Goal: Task Accomplishment & Management: Complete application form

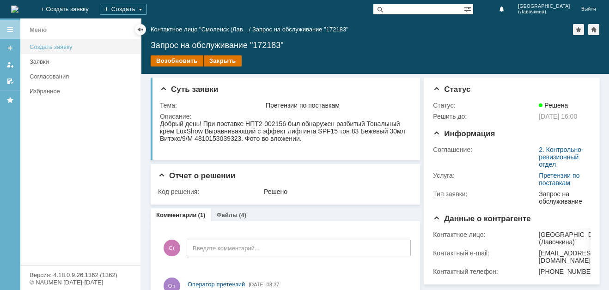
click at [76, 48] on div "Создать заявку" at bounding box center [82, 46] width 105 height 7
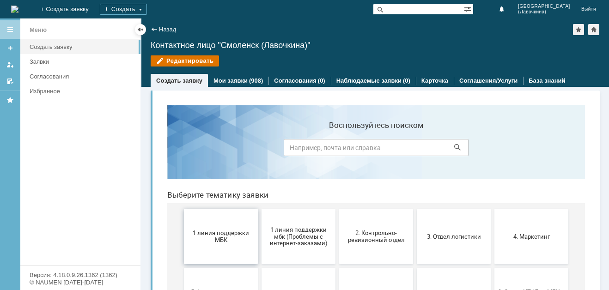
click at [218, 239] on span "1 линия поддержки МБК" at bounding box center [221, 236] width 68 height 14
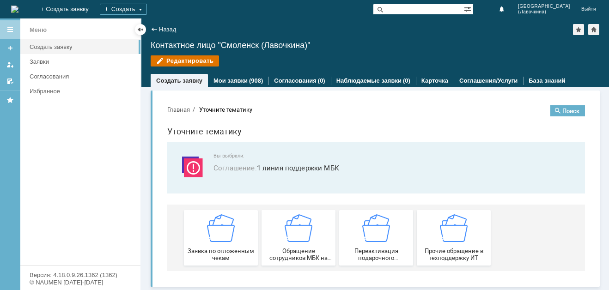
click at [218, 239] on img at bounding box center [221, 228] width 28 height 28
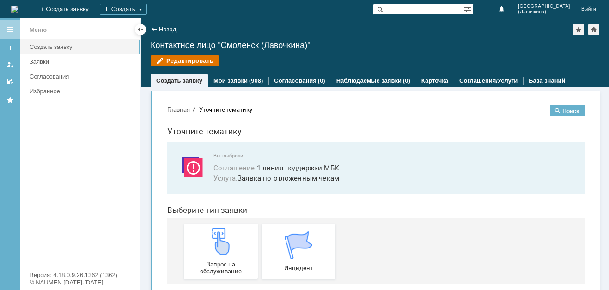
click at [218, 239] on img at bounding box center [221, 242] width 28 height 28
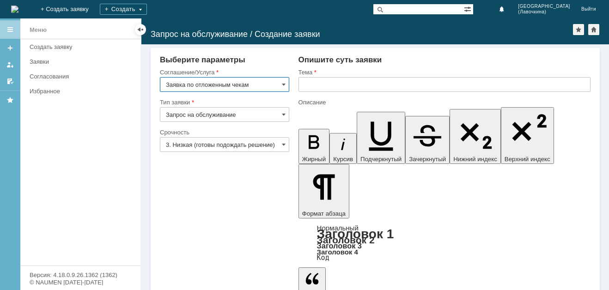
click at [235, 144] on input "3. Низкая (готовы подождать решение)" at bounding box center [224, 144] width 129 height 15
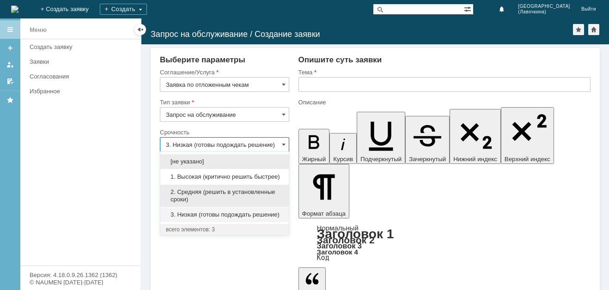
click at [210, 191] on span "2. Средняя (решить в установленные сроки)" at bounding box center [224, 195] width 117 height 15
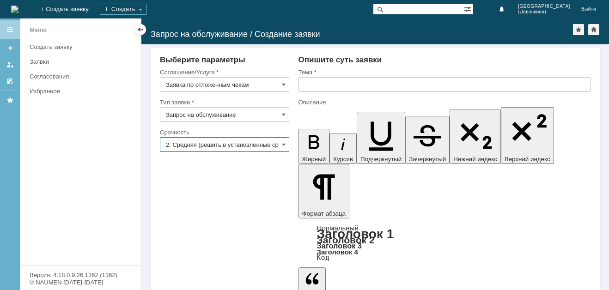
type input "2. Средняя (решить в установленные сроки)"
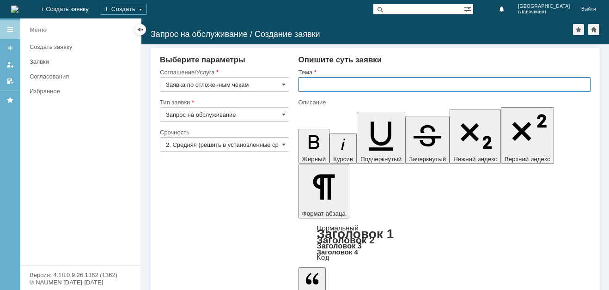
click at [319, 85] on input "text" at bounding box center [444, 84] width 292 height 15
paste input "Заявка по отложенным чекам"
type input "Заявка по отложенным чекам"
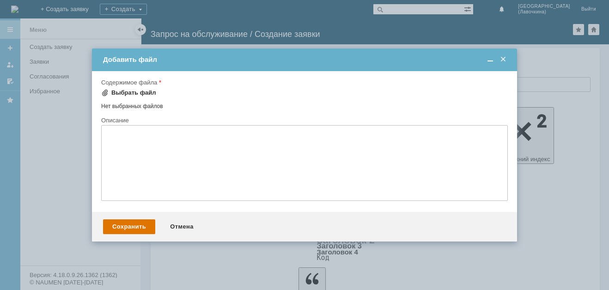
click at [130, 92] on div "Выбрать файл" at bounding box center [133, 92] width 45 height 7
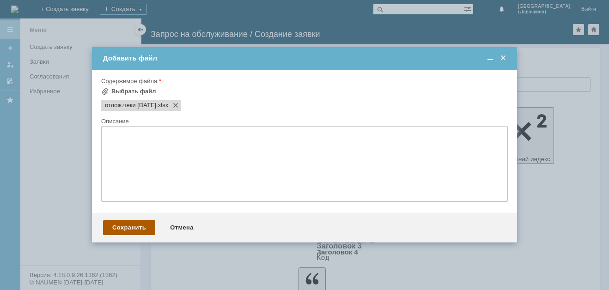
click at [135, 225] on div "Сохранить" at bounding box center [129, 227] width 52 height 15
